Goal: Navigation & Orientation: Find specific page/section

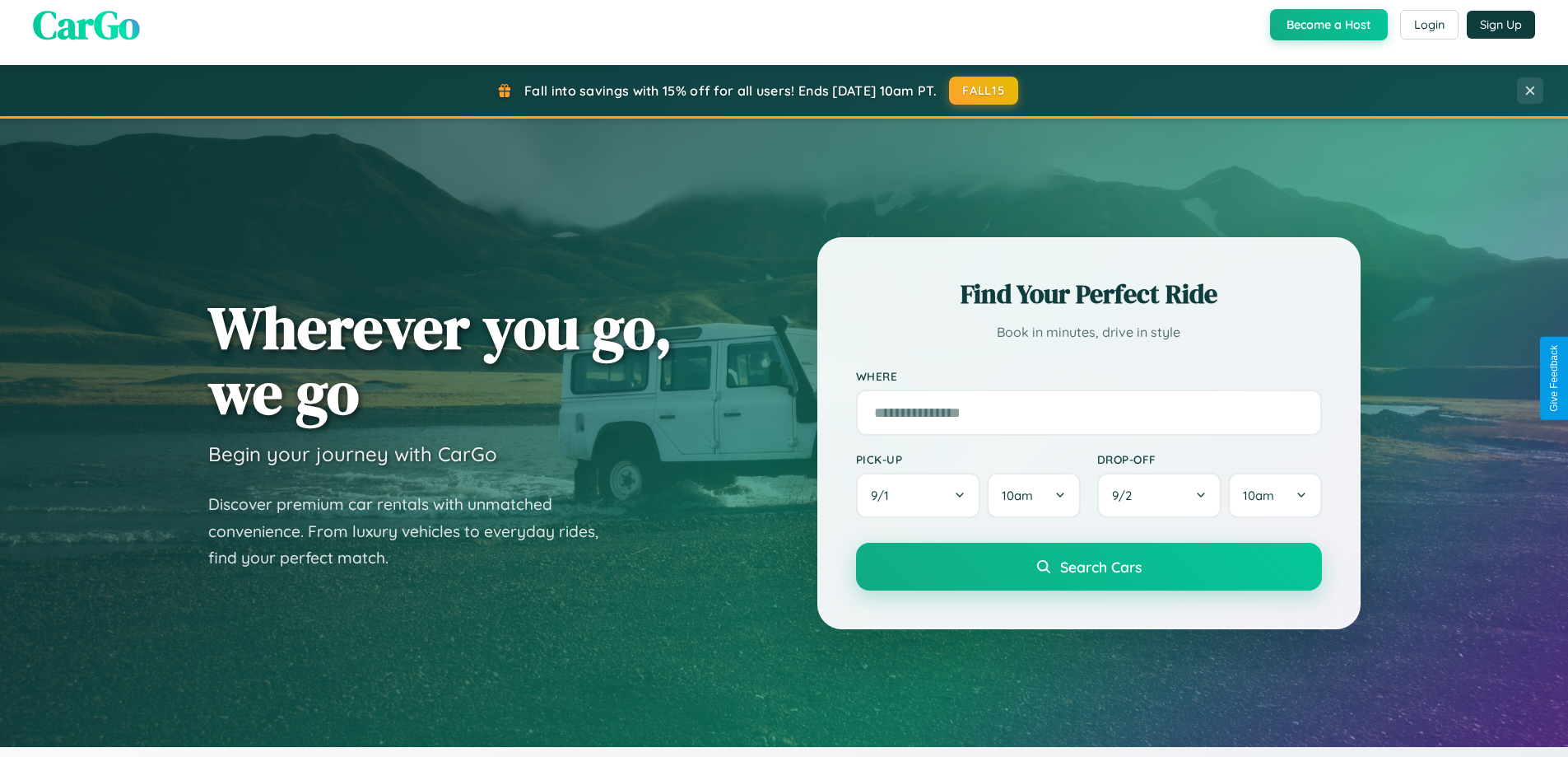
scroll to position [1133, 0]
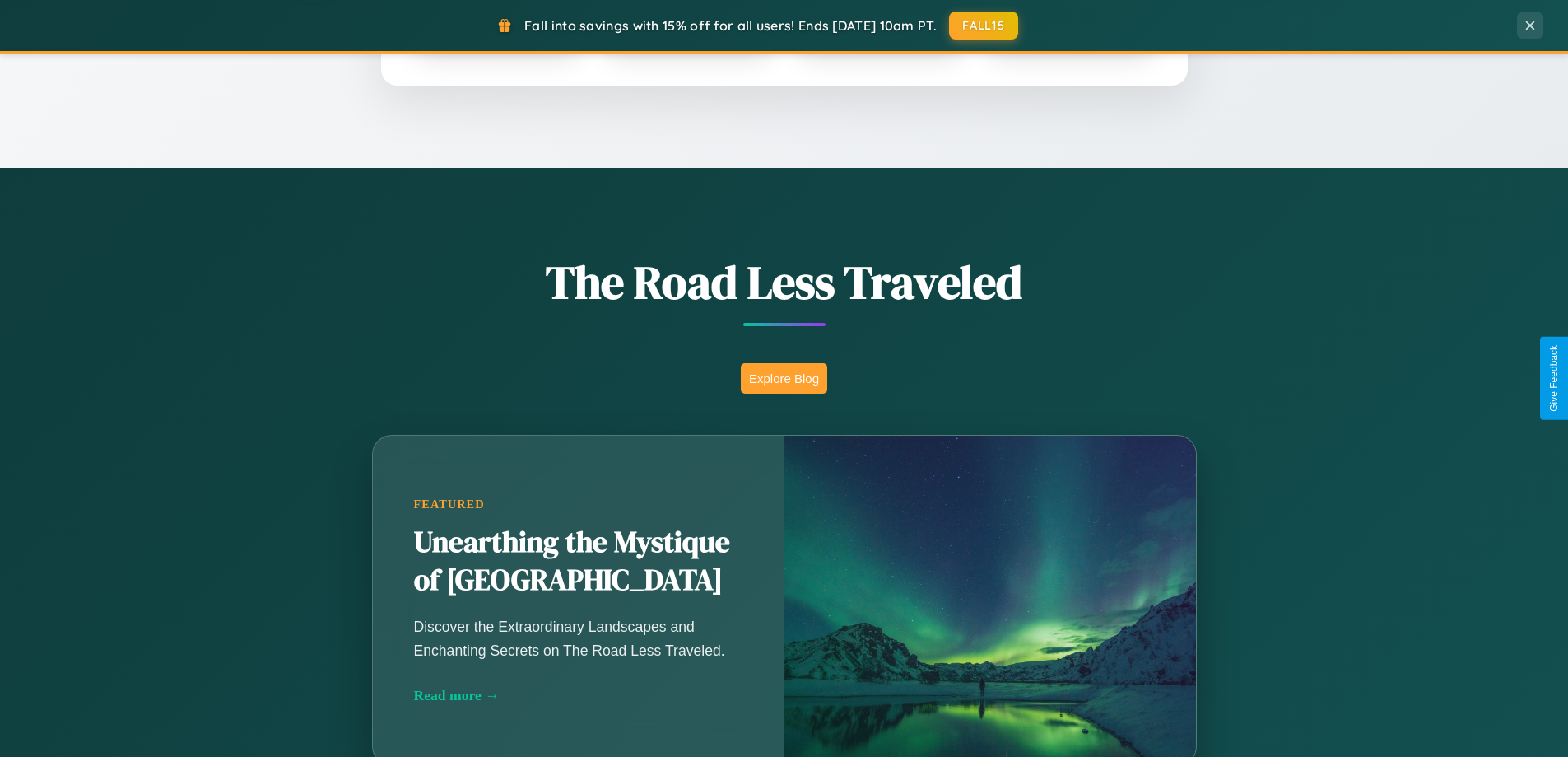
click at [784, 378] on button "Explore Blog" at bounding box center [784, 378] width 86 height 30
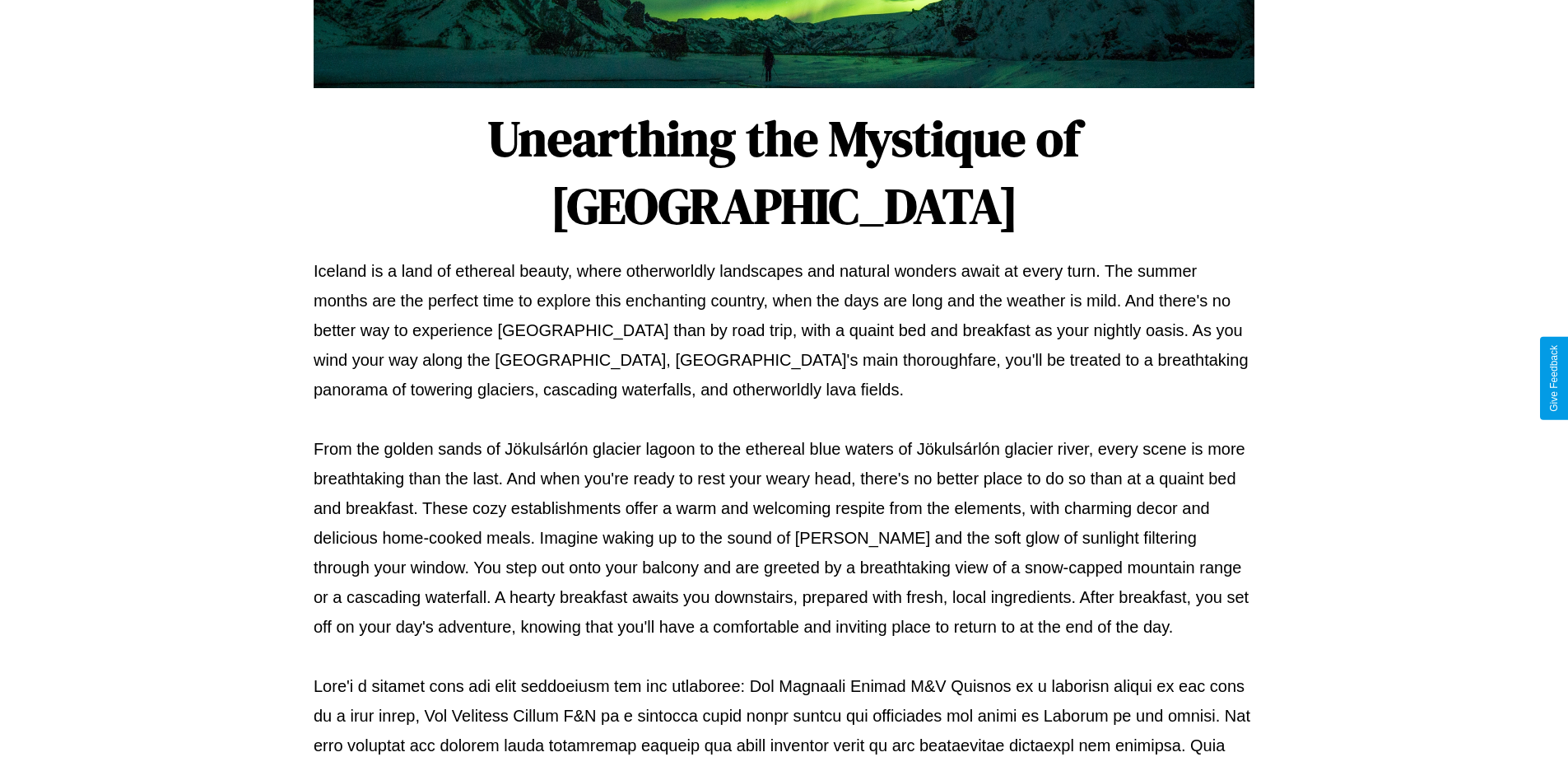
scroll to position [533, 0]
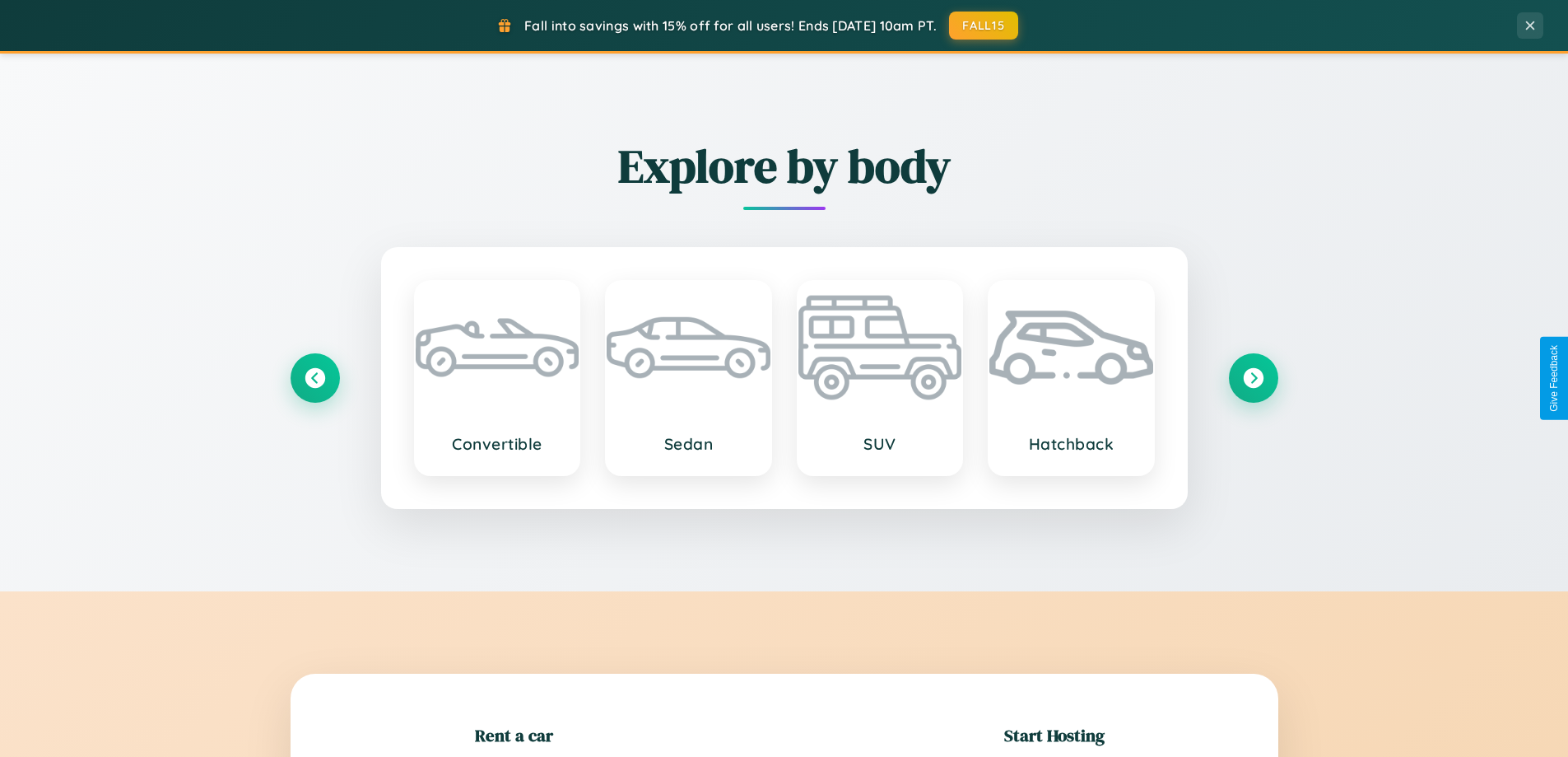
scroll to position [356, 0]
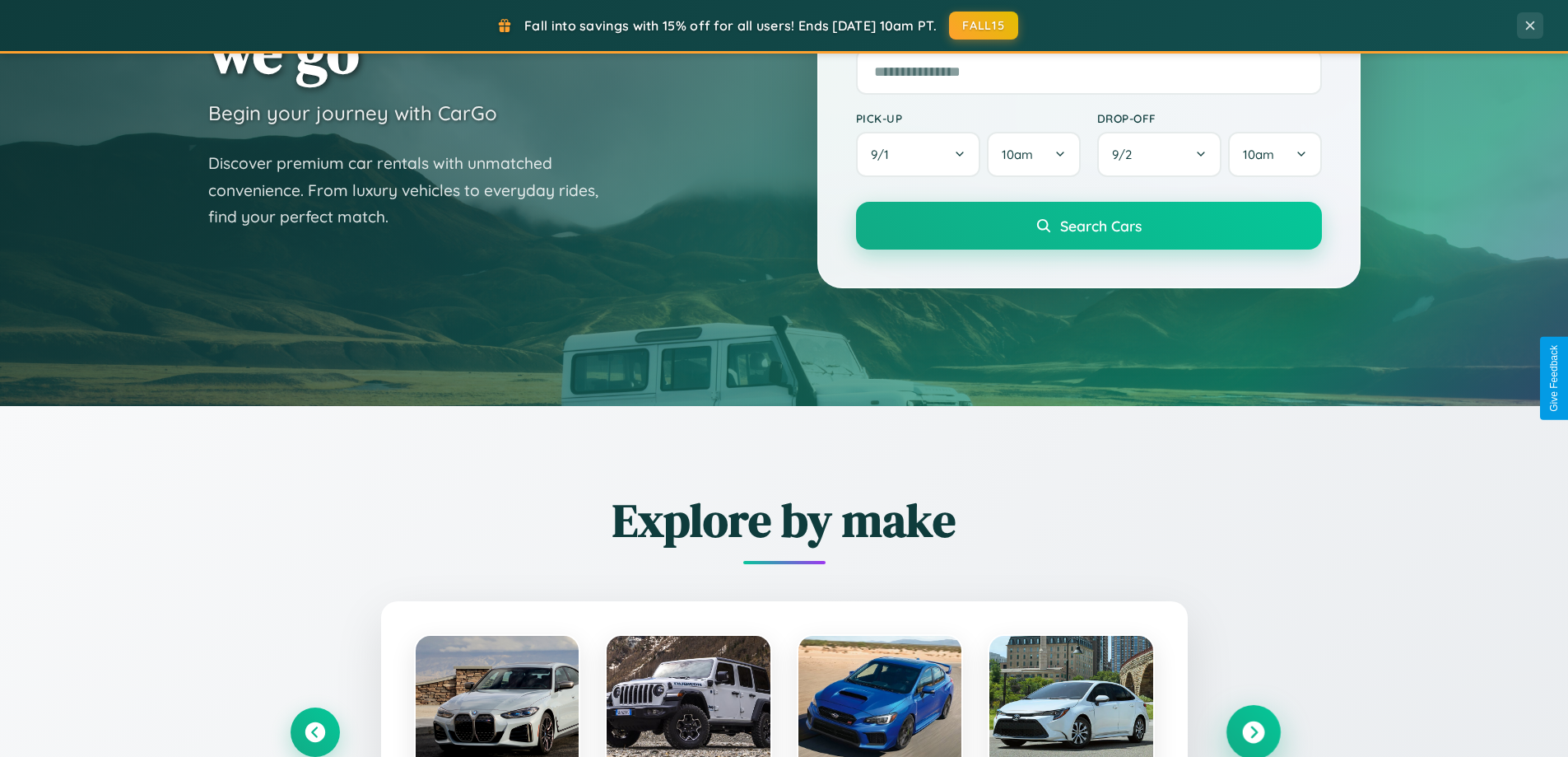
click at [1252, 732] on icon at bounding box center [1253, 733] width 23 height 23
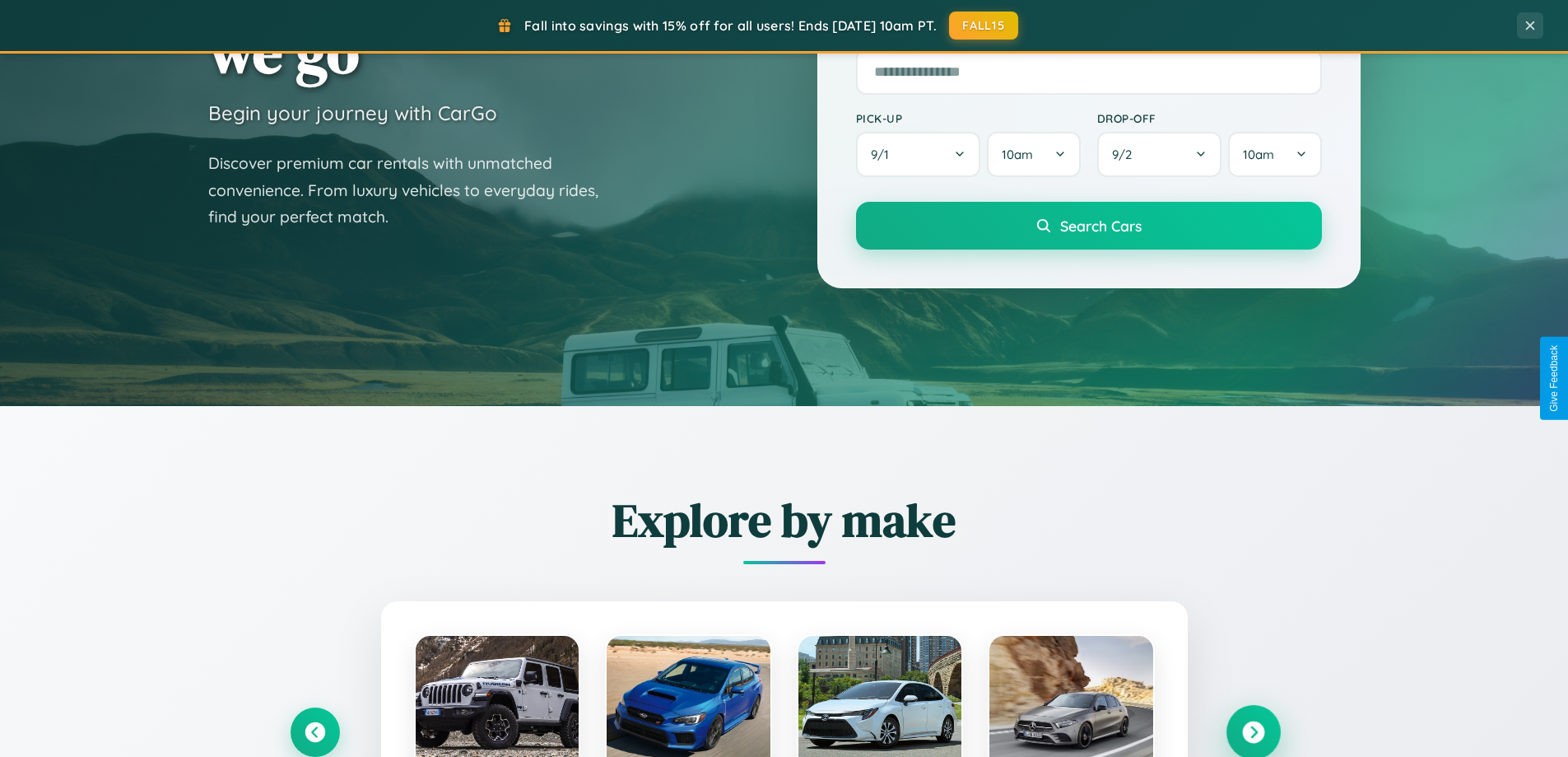
click at [1252, 730] on icon at bounding box center [1253, 733] width 23 height 23
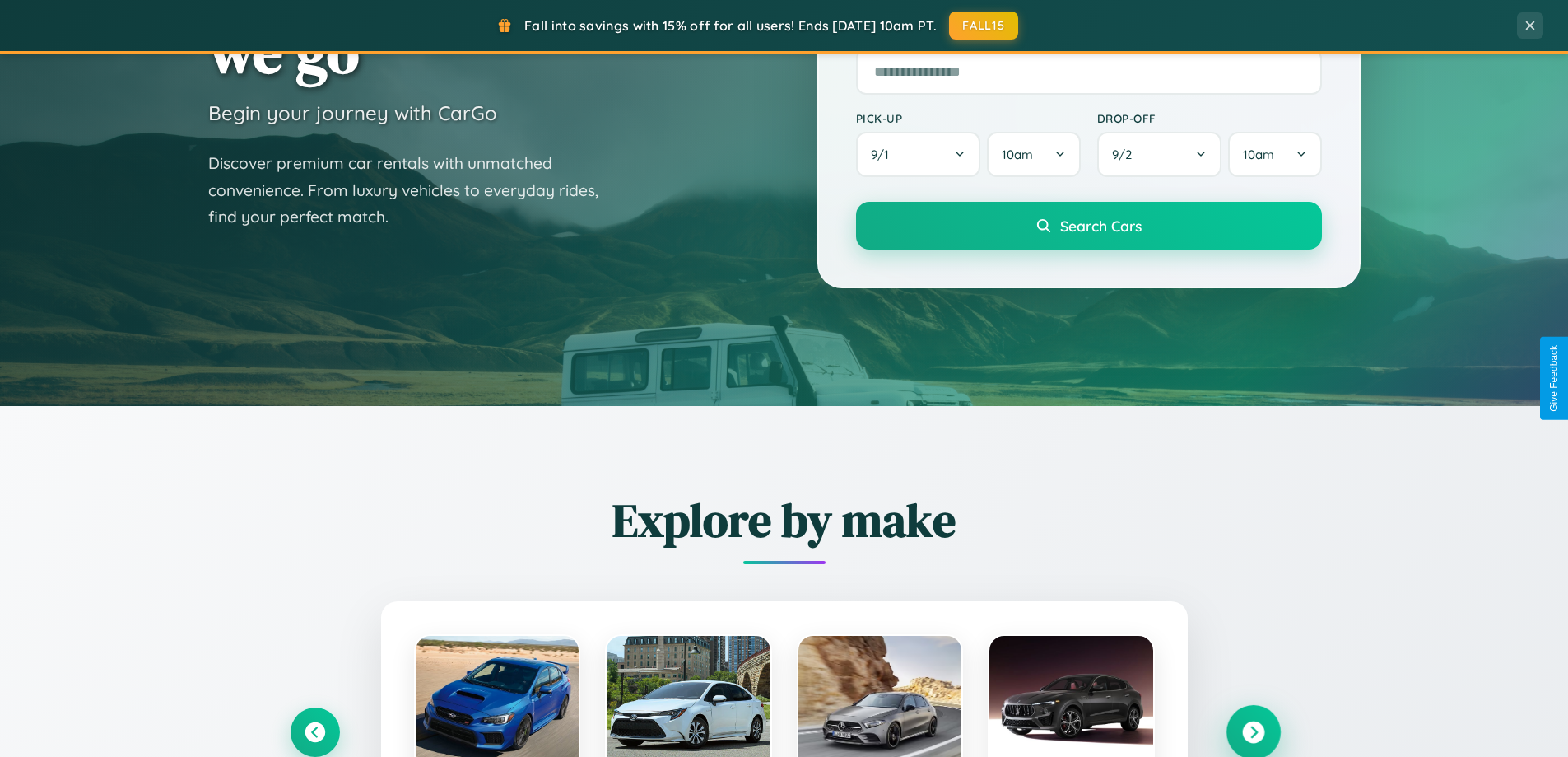
click at [1252, 730] on icon at bounding box center [1253, 733] width 23 height 23
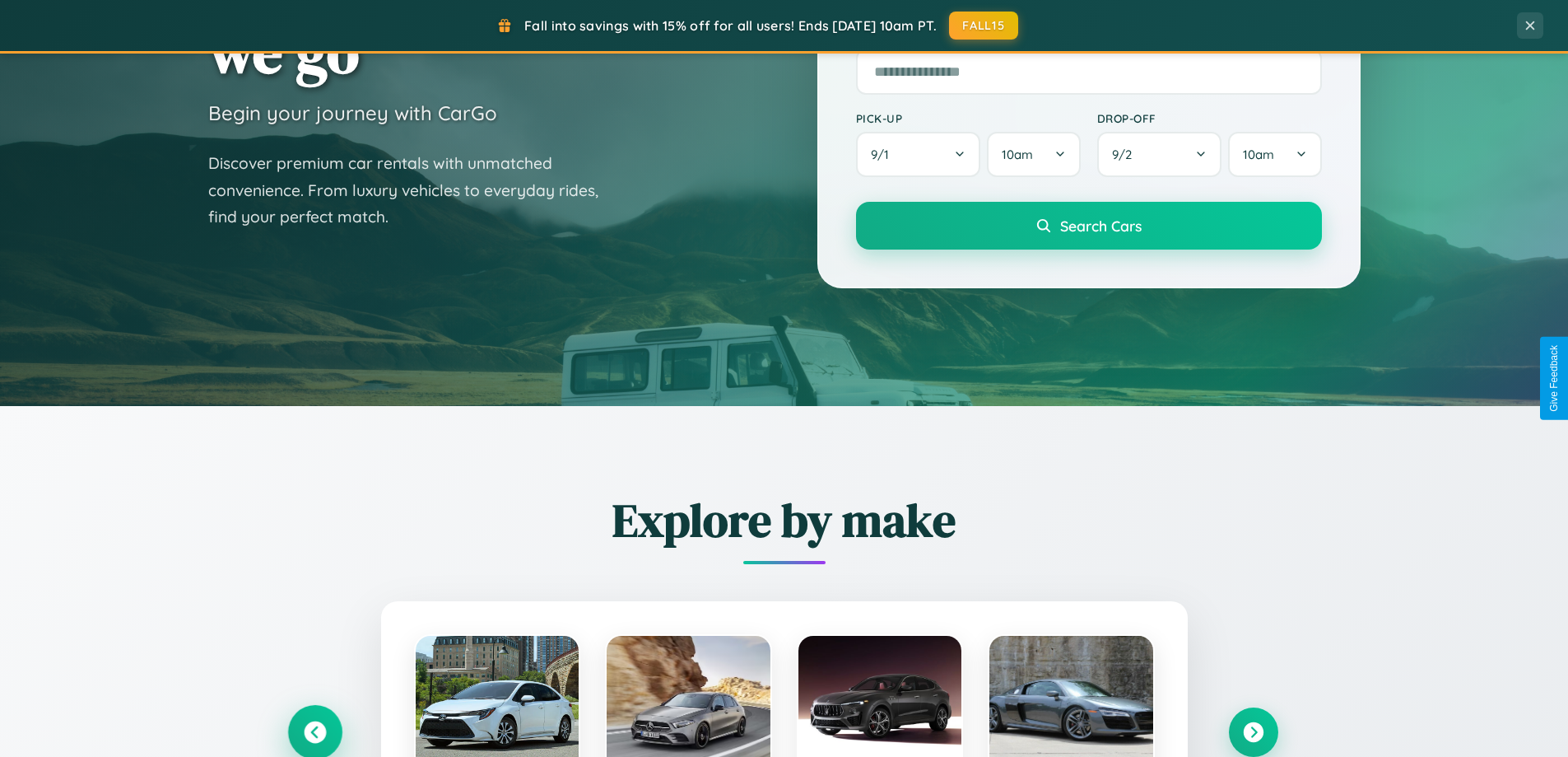
click at [315, 731] on icon at bounding box center [315, 733] width 23 height 23
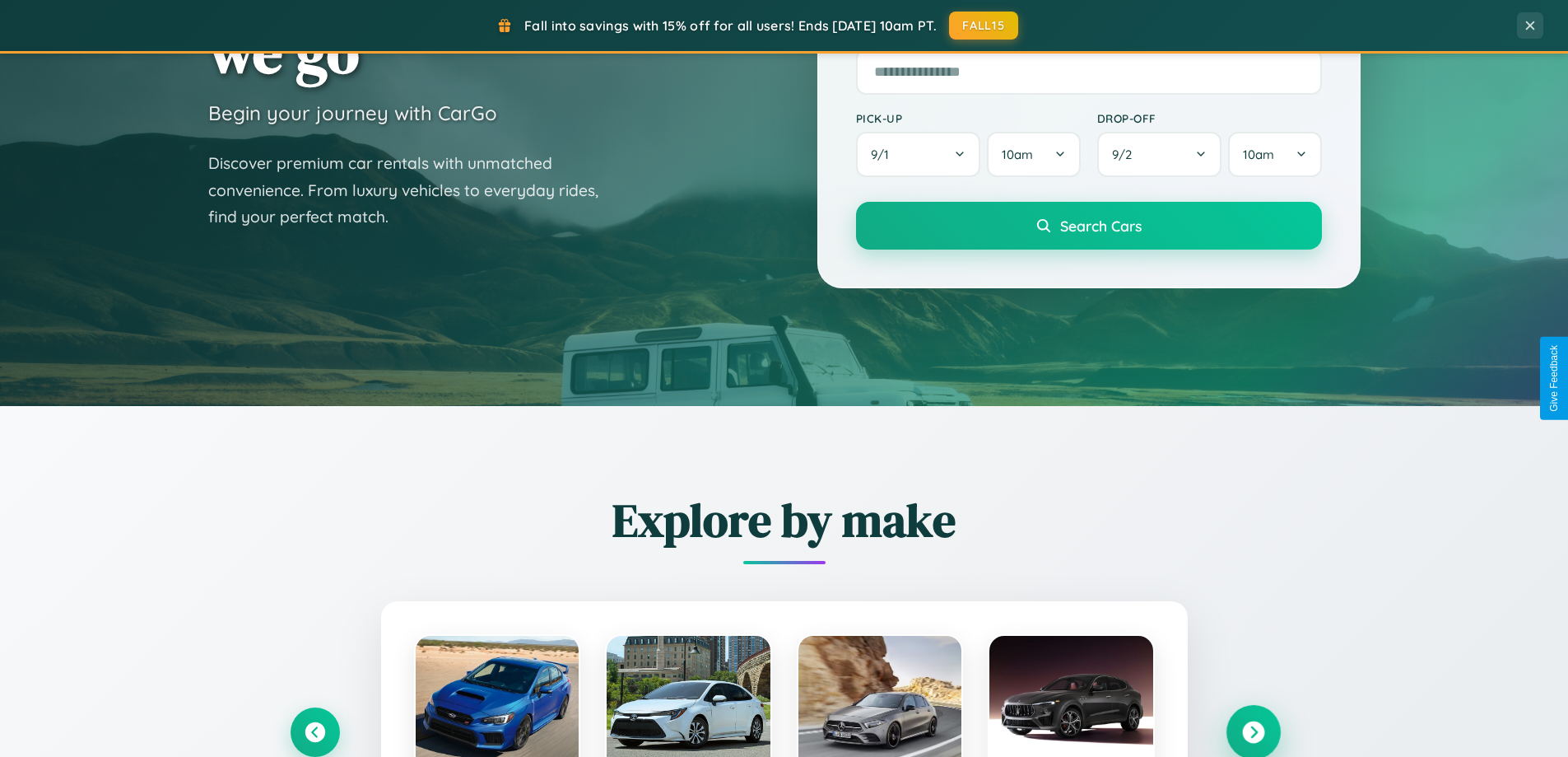
click at [1252, 731] on icon at bounding box center [1253, 733] width 23 height 23
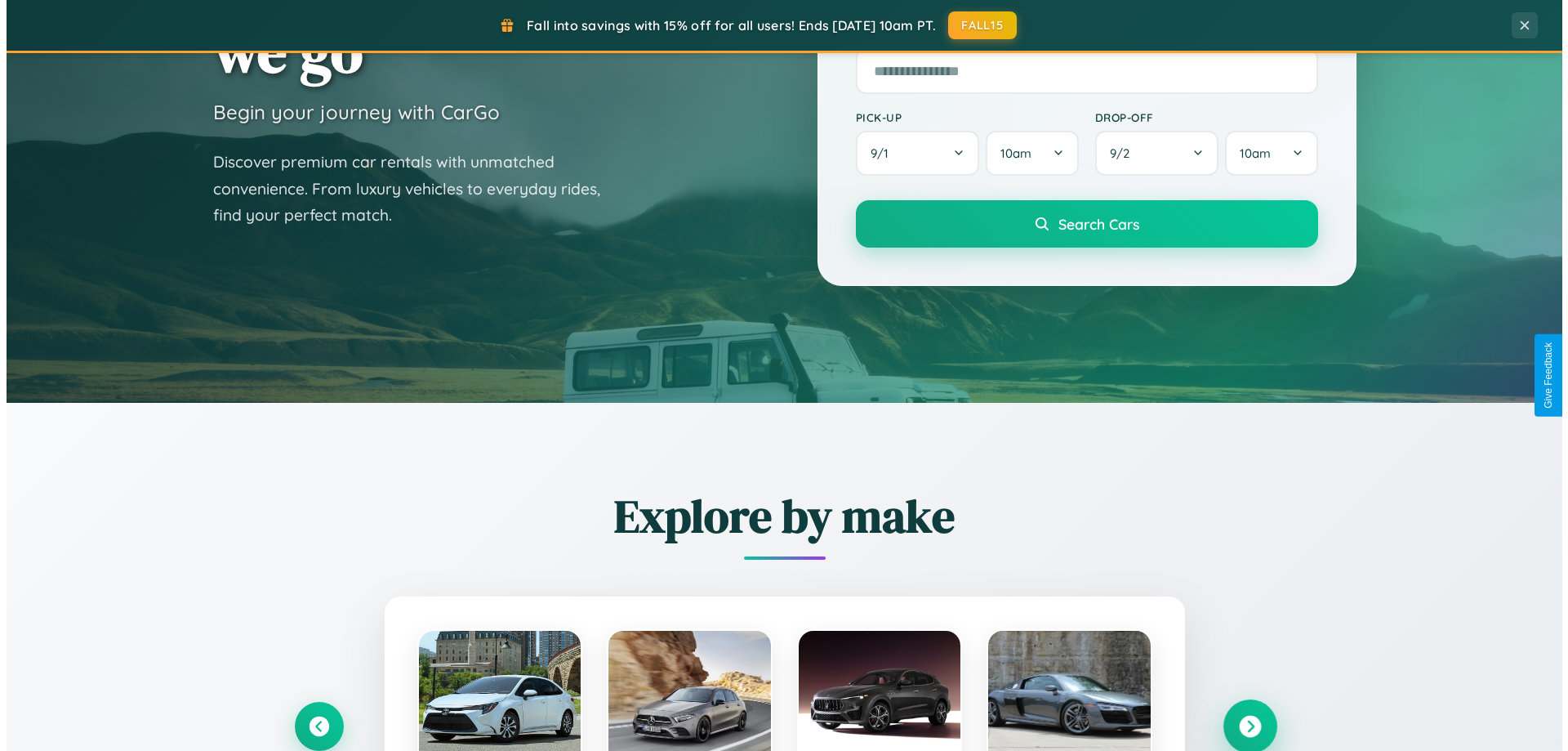
scroll to position [0, 0]
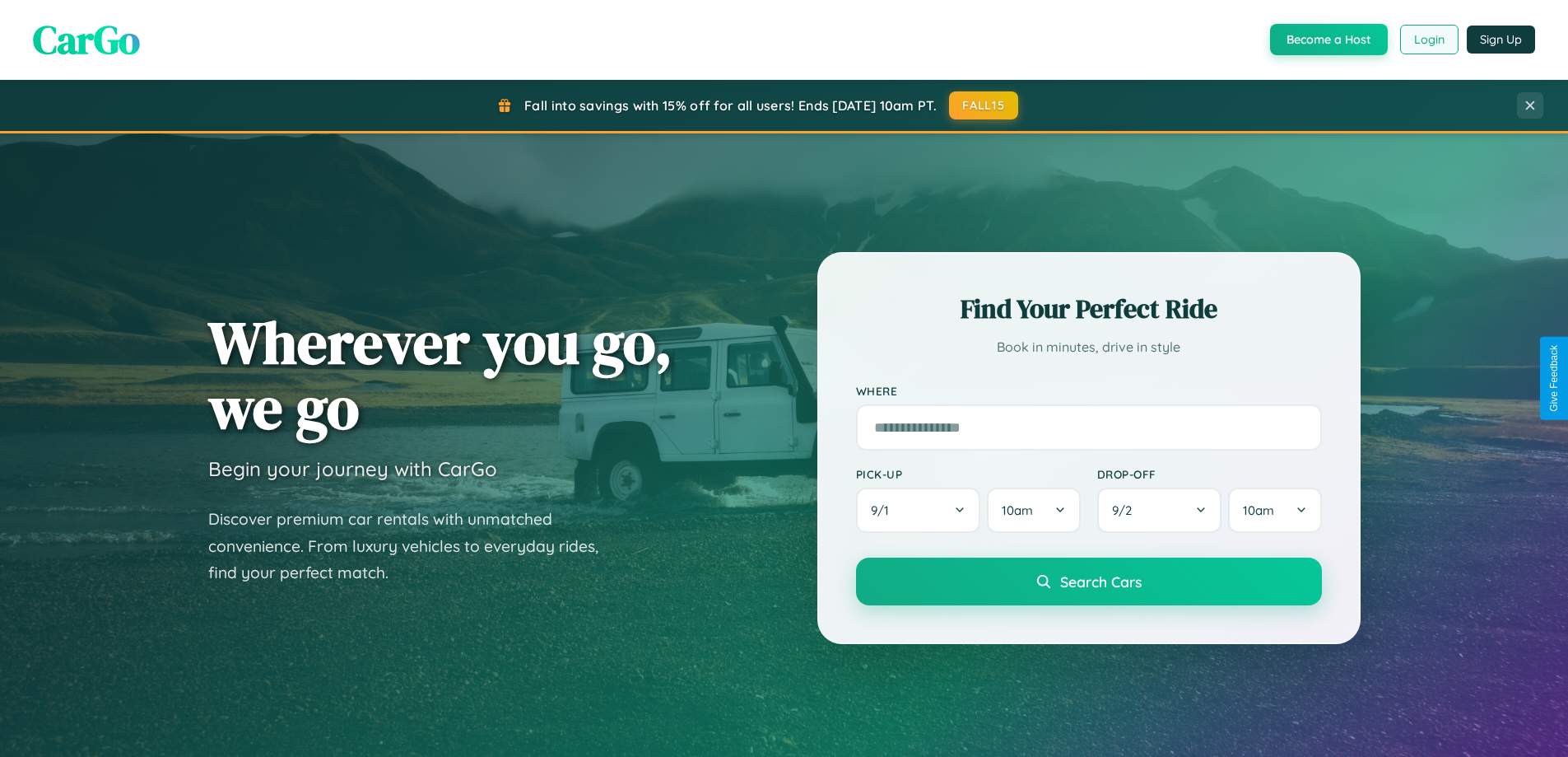
click at [1428, 39] on button "Login" at bounding box center [1429, 39] width 58 height 30
